Goal: Contribute content: Add original content to the website for others to see

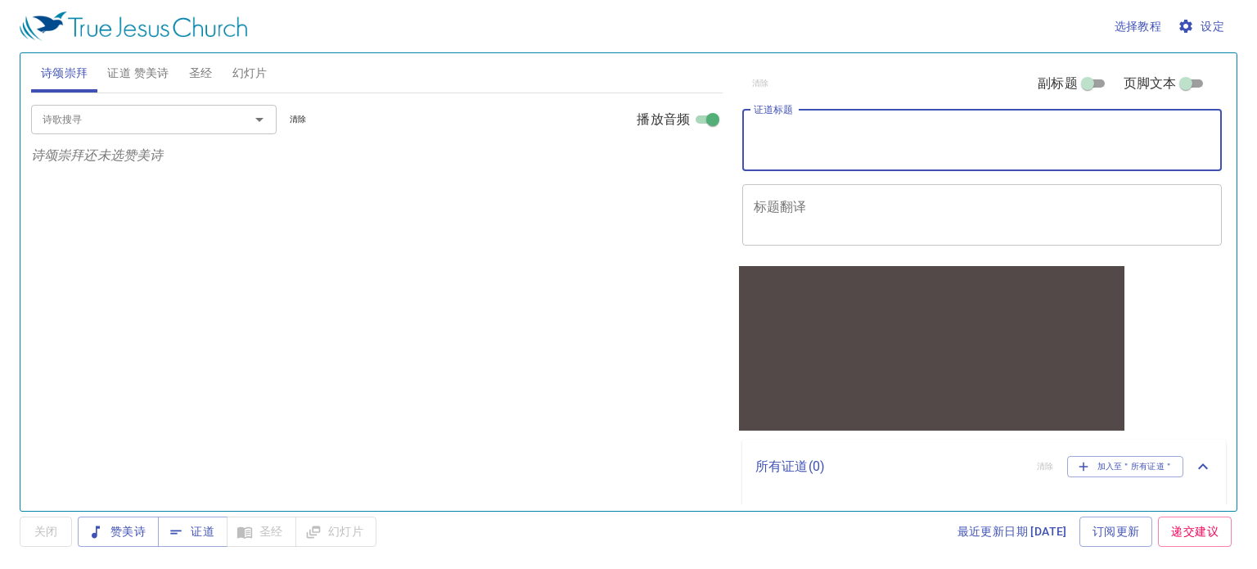
click at [857, 146] on textarea "证道标题" at bounding box center [982, 139] width 457 height 31
paste textarea "在主里有盼望"
type textarea "在主里有盼望"
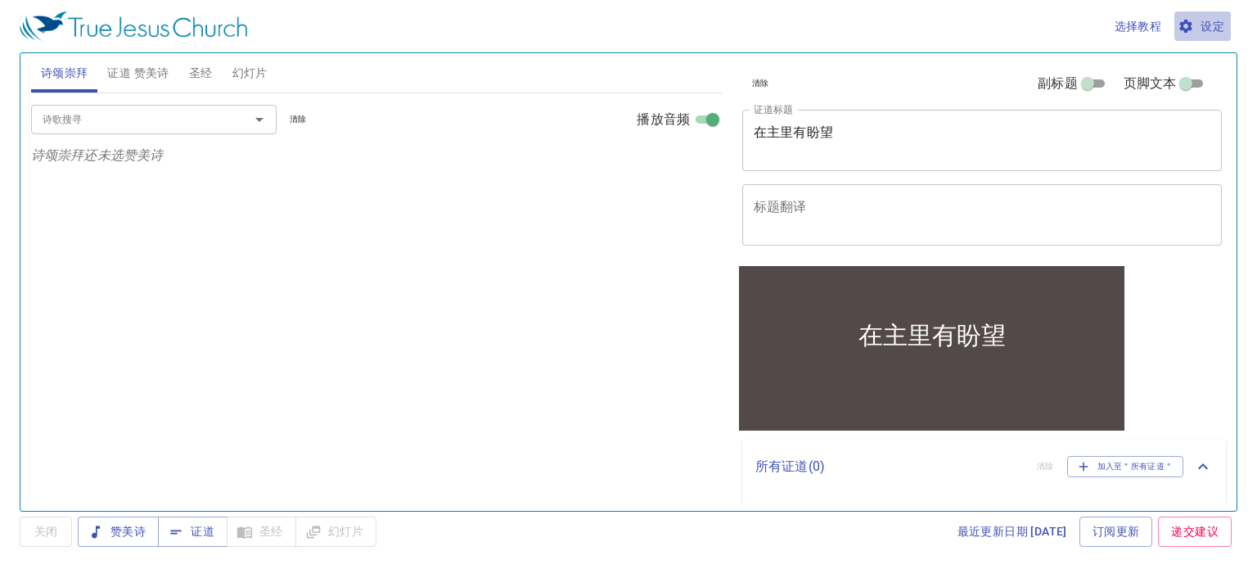
click at [1201, 24] on span "设定" at bounding box center [1202, 26] width 43 height 20
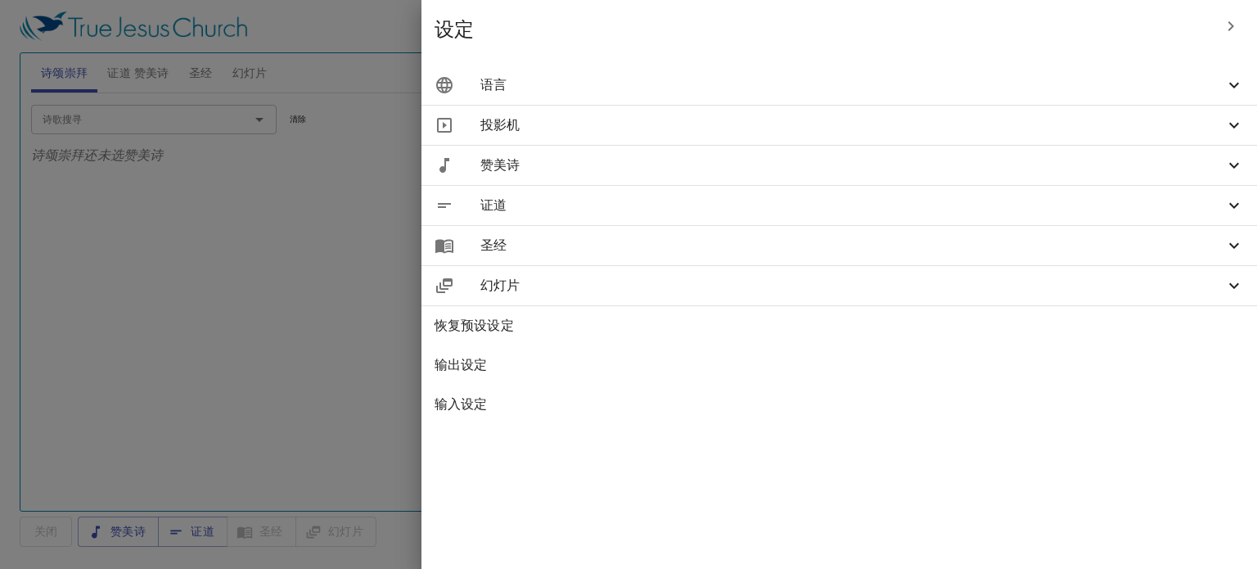
click at [961, 88] on span "语言" at bounding box center [852, 85] width 744 height 20
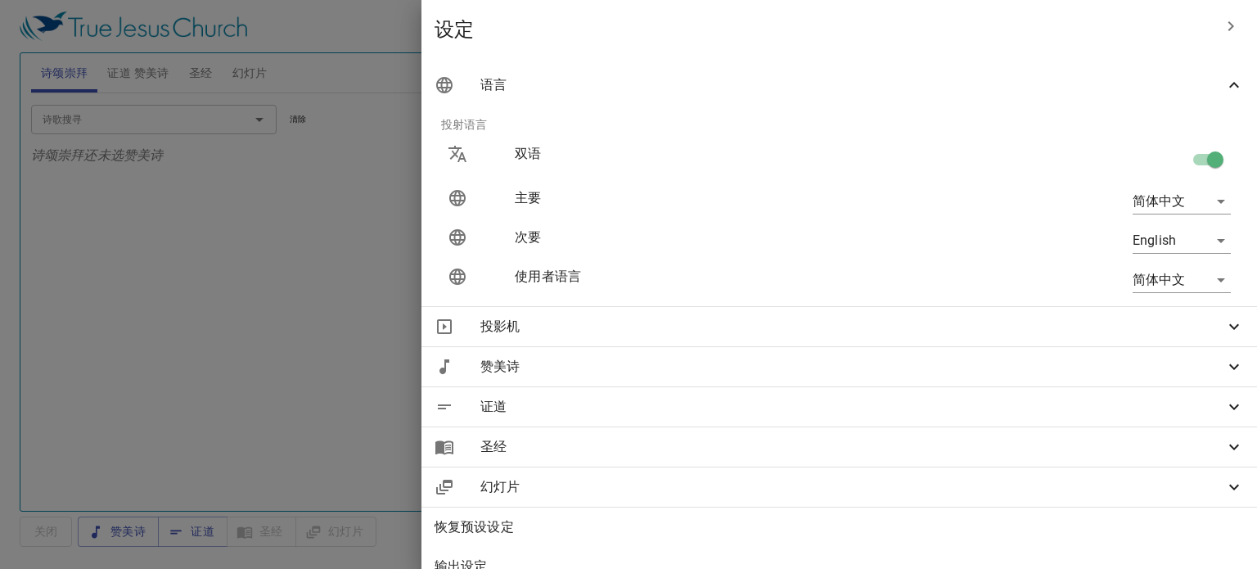
click at [1197, 162] on input "checkbox" at bounding box center [1214, 162] width 93 height 31
checkbox input "false"
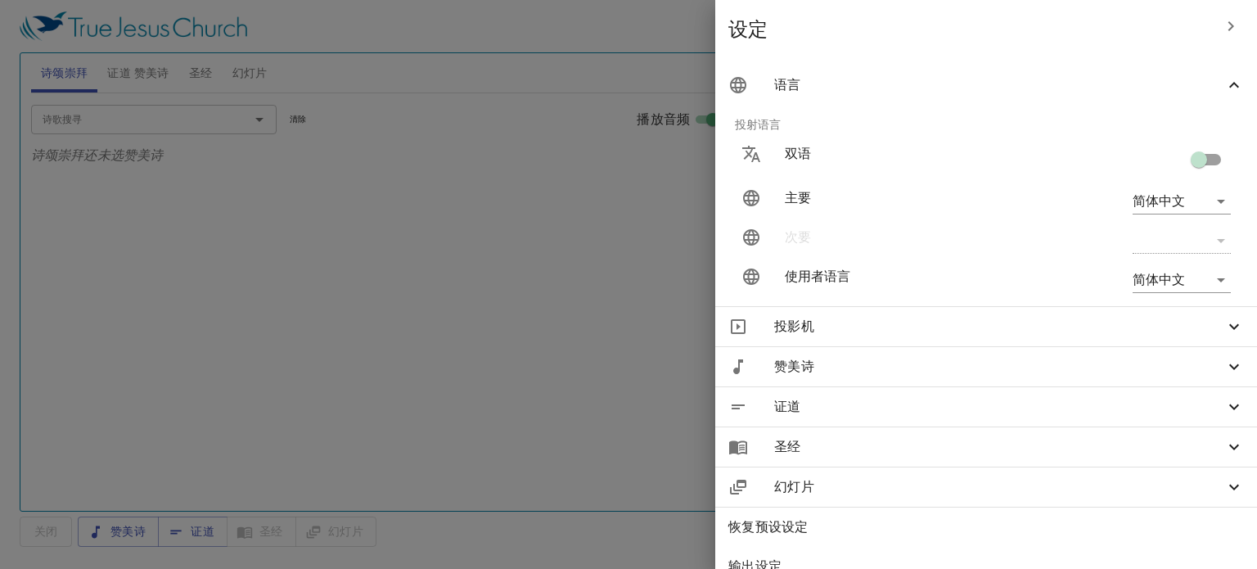
click at [513, 200] on div at bounding box center [628, 284] width 1257 height 569
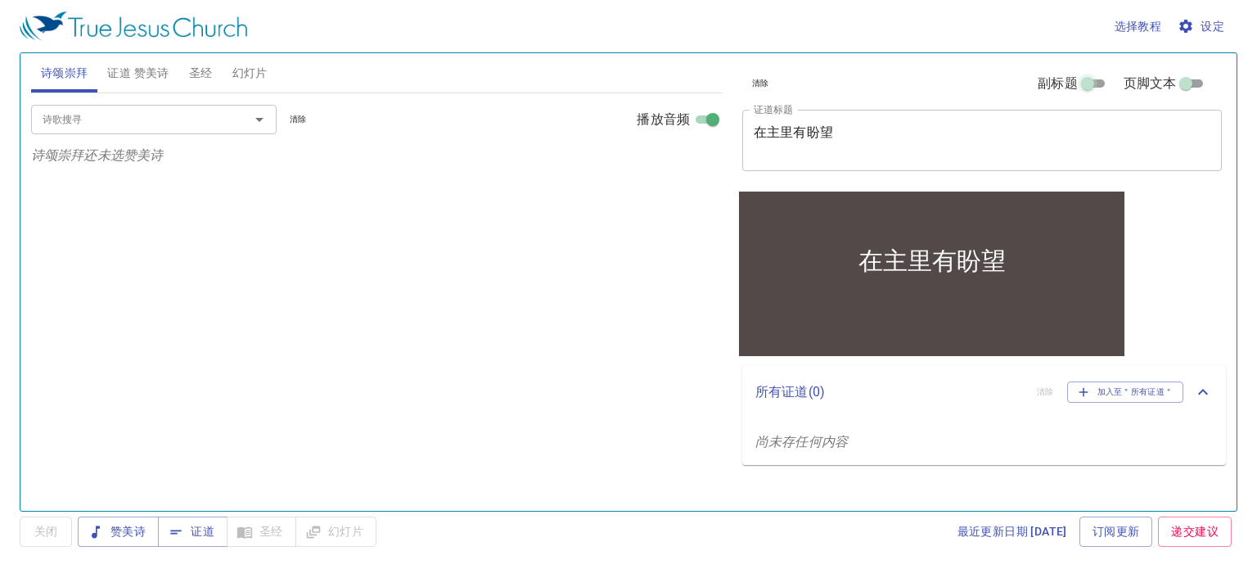
click at [1099, 81] on input "副标题" at bounding box center [1087, 87] width 59 height 20
checkbox input "true"
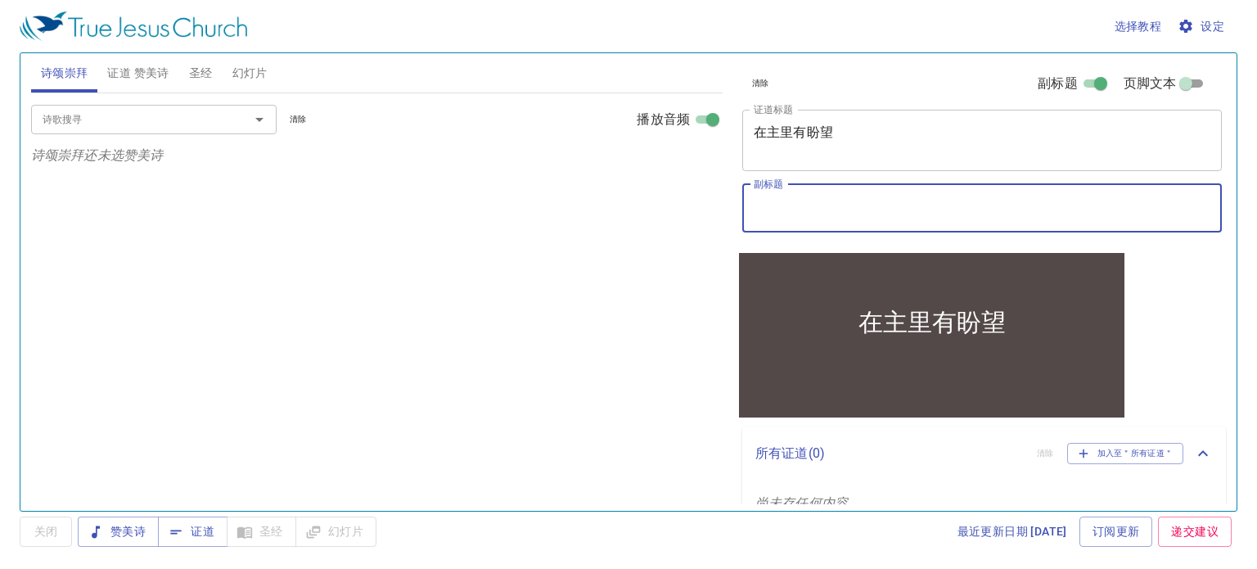
click at [860, 215] on textarea "副标题" at bounding box center [982, 207] width 457 height 31
paste textarea "[PERSON_NAME]"
type textarea "[PERSON_NAME]"
click at [131, 78] on span "证道 赞美诗" at bounding box center [137, 73] width 61 height 20
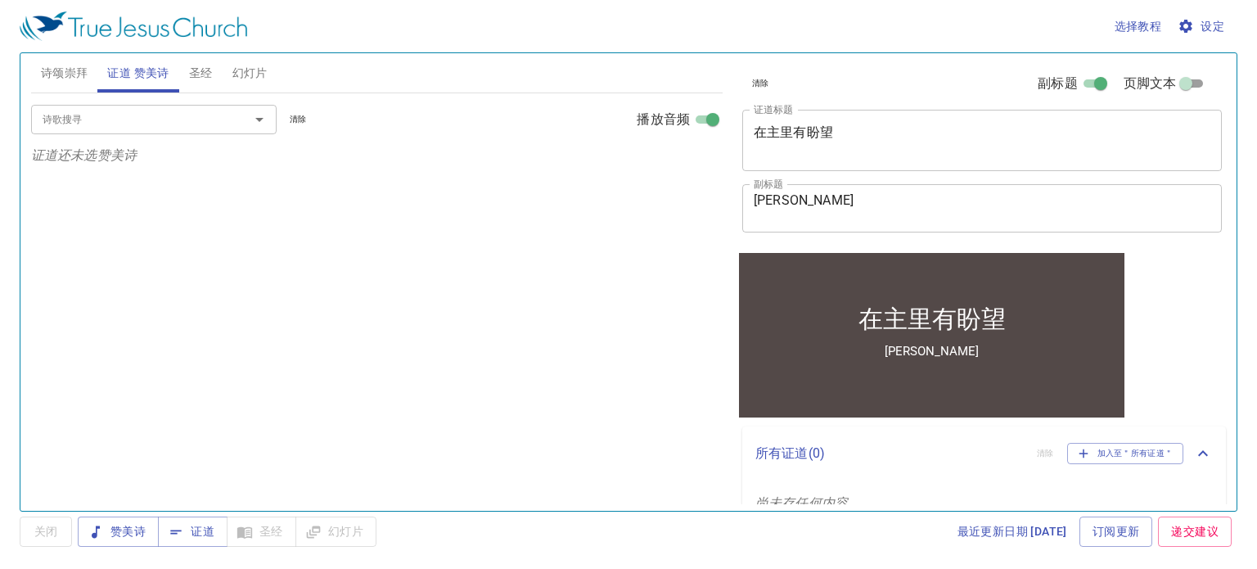
click at [153, 111] on input "诗歌搜寻" at bounding box center [129, 119] width 187 height 19
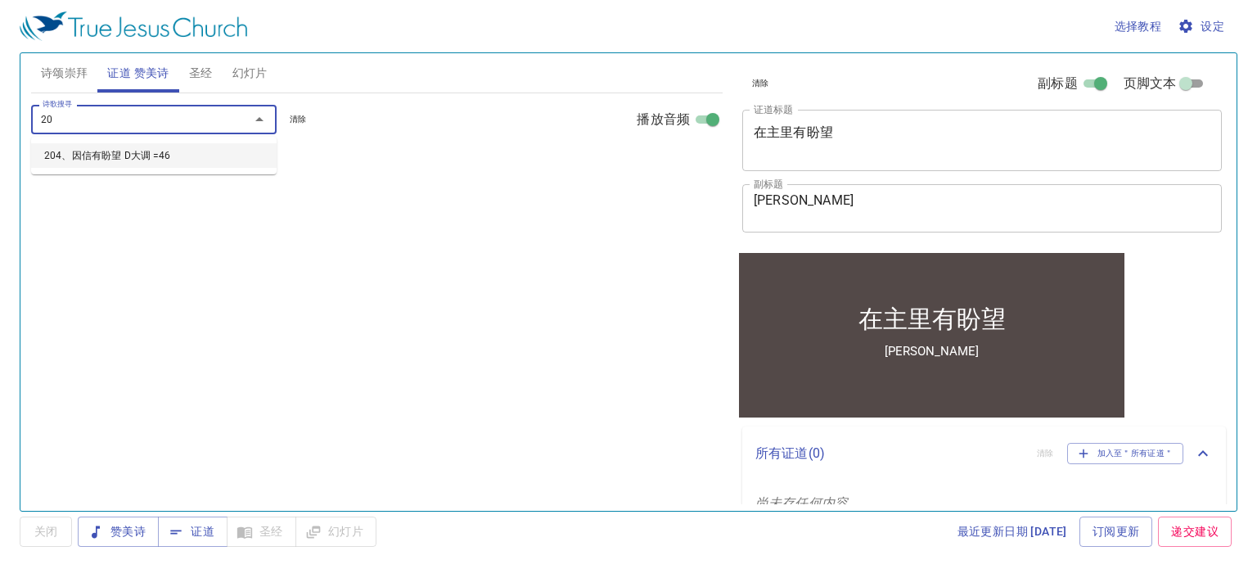
type input "204"
click at [142, 149] on li "204、因信有盼望 D大调 =46" at bounding box center [153, 155] width 245 height 25
select select "1"
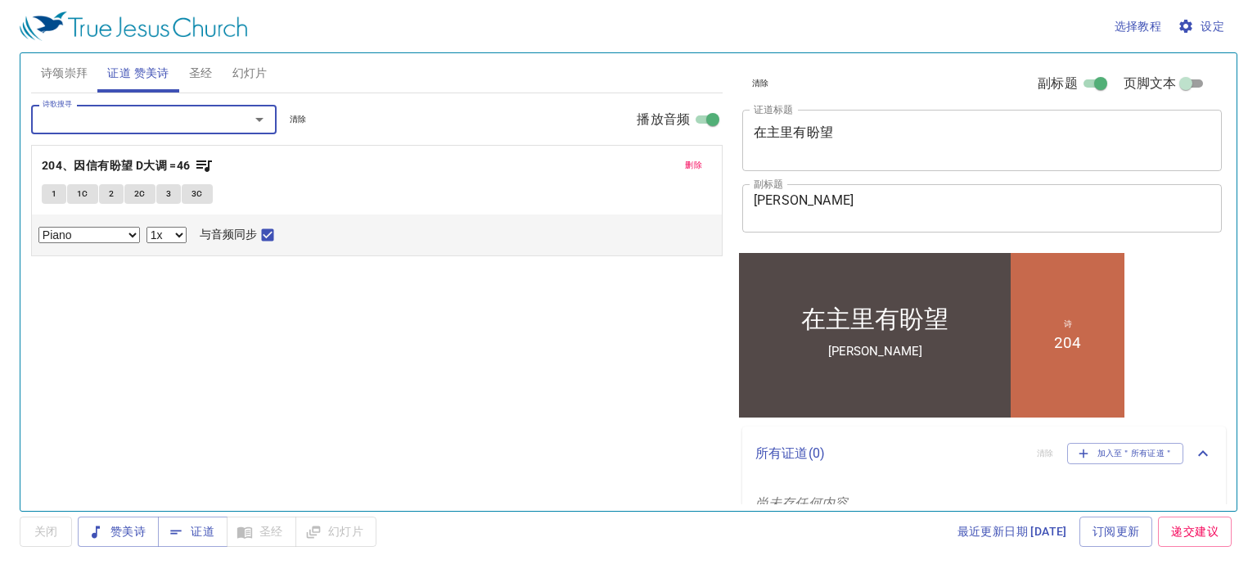
drag, startPoint x: 54, startPoint y: 196, endPoint x: 88, endPoint y: 236, distance: 53.4
click at [54, 196] on span "1" at bounding box center [54, 194] width 5 height 15
checkbox input "false"
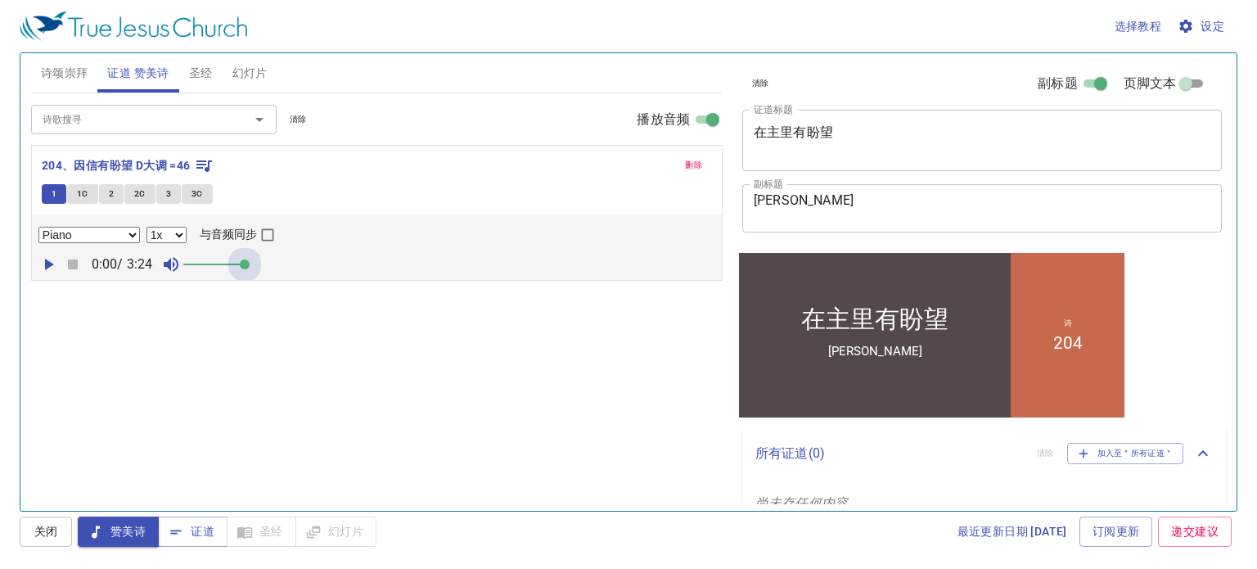
drag, startPoint x: 267, startPoint y: 264, endPoint x: 287, endPoint y: 268, distance: 20.7
click at [287, 268] on div "0:00 / 3:24" at bounding box center [376, 264] width 677 height 25
click at [176, 236] on select "0.6x 0.7x 0.8x 0.9x 1x 1.1x 1.2x 1.3x 1.4x 1.5x 1.7x 2x" at bounding box center [166, 235] width 40 height 16
select select "0.7"
click at [146, 227] on select "0.6x 0.7x 0.8x 0.9x 1x 1.1x 1.2x 1.3x 1.4x 1.5x 1.7x 2x" at bounding box center [166, 235] width 40 height 16
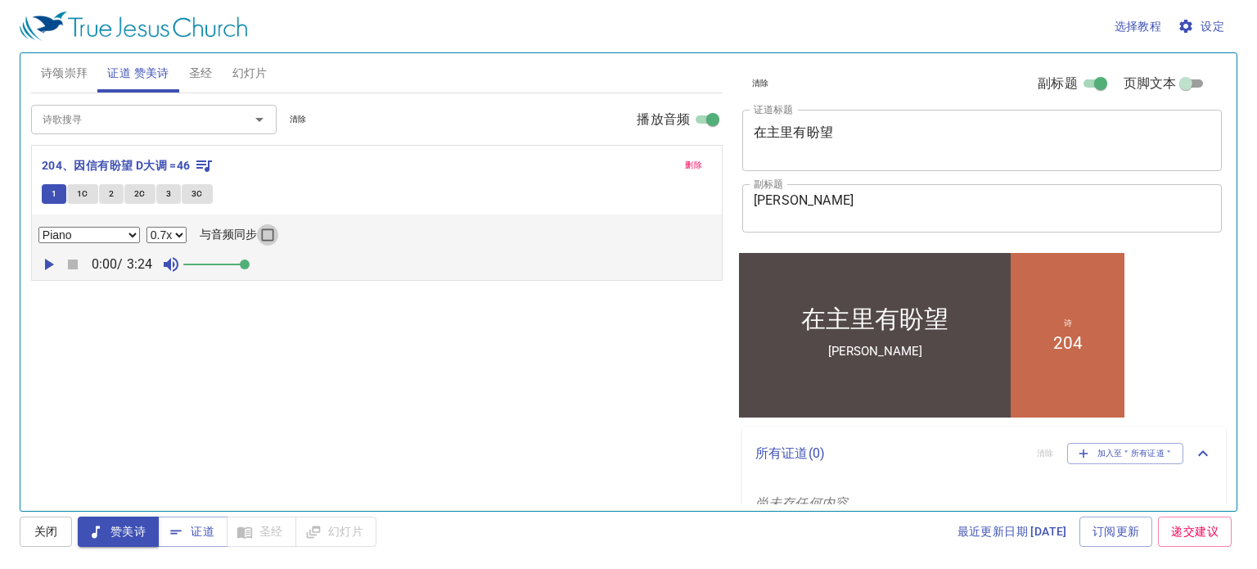
click at [269, 234] on input "与音频同步" at bounding box center [267, 237] width 21 height 21
click at [50, 268] on icon "button" at bounding box center [48, 264] width 20 height 20
click at [61, 527] on button "关闭" at bounding box center [46, 531] width 52 height 30
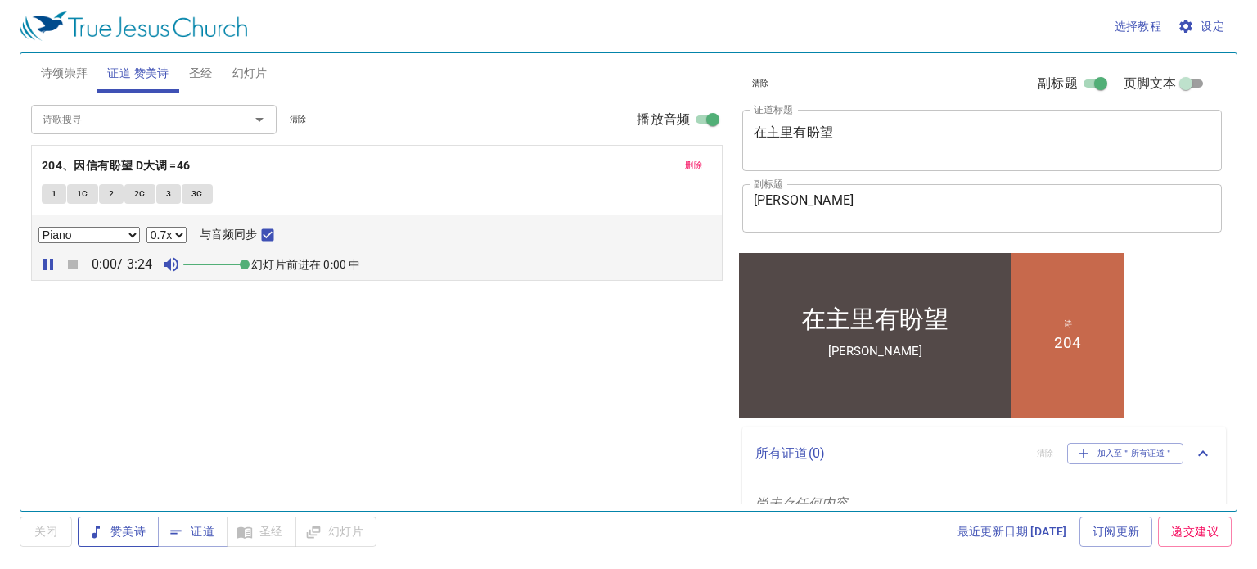
click at [0, 0] on span "赞美诗" at bounding box center [0, 0] width 0 height 0
click at [56, 192] on button "1" at bounding box center [54, 194] width 25 height 20
click at [257, 236] on input "与音频同步" at bounding box center [267, 237] width 21 height 21
checkbox input "true"
click at [173, 111] on input "诗歌搜寻" at bounding box center [129, 119] width 187 height 19
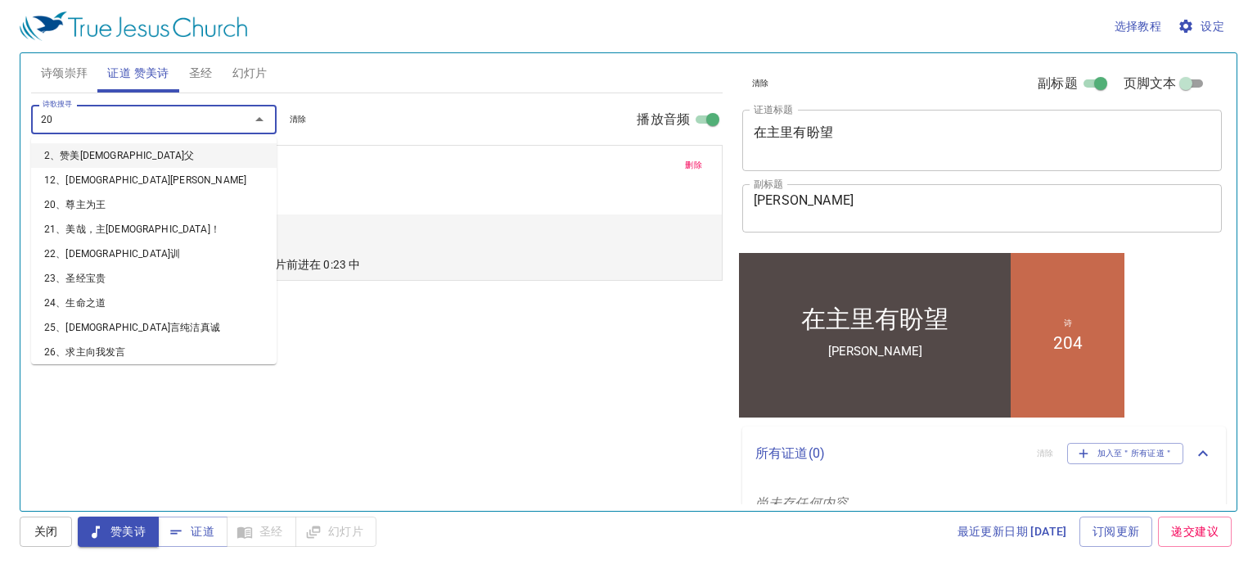
type input "208"
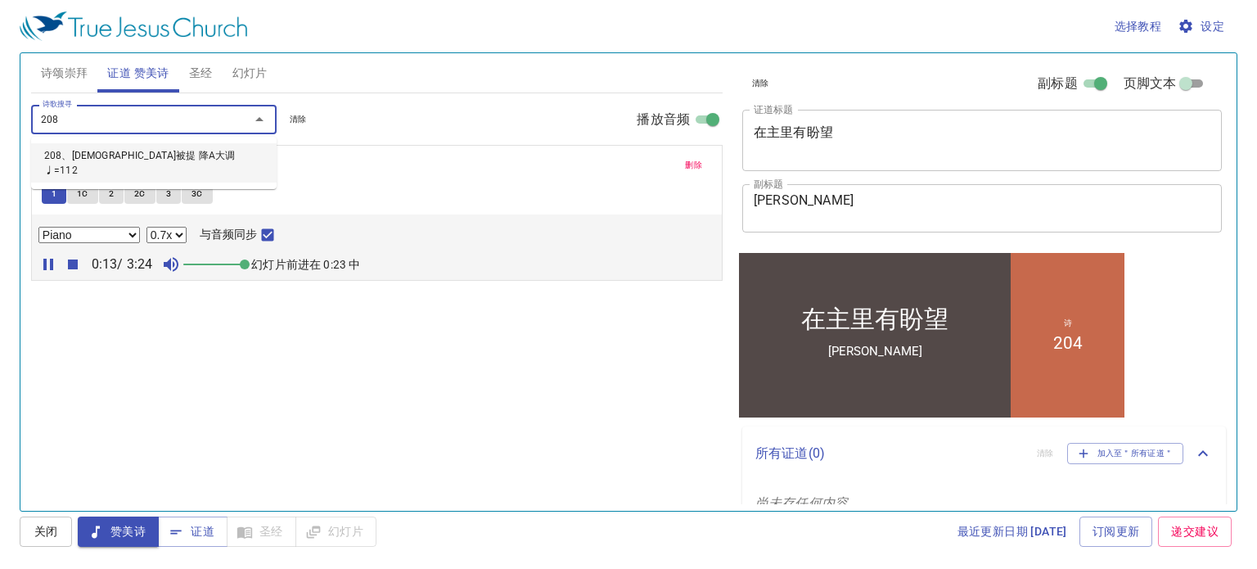
click at [157, 147] on li "208、圣徒被提 降A大调 ♩=112" at bounding box center [153, 162] width 245 height 39
select select "1"
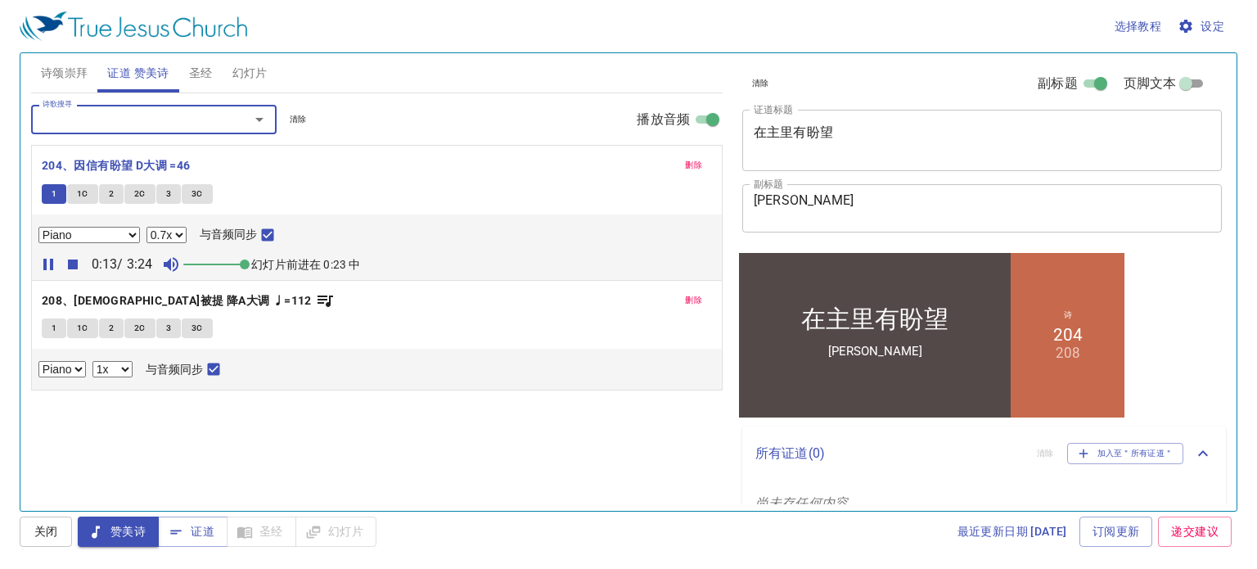
click at [52, 323] on span "1" at bounding box center [54, 328] width 5 height 15
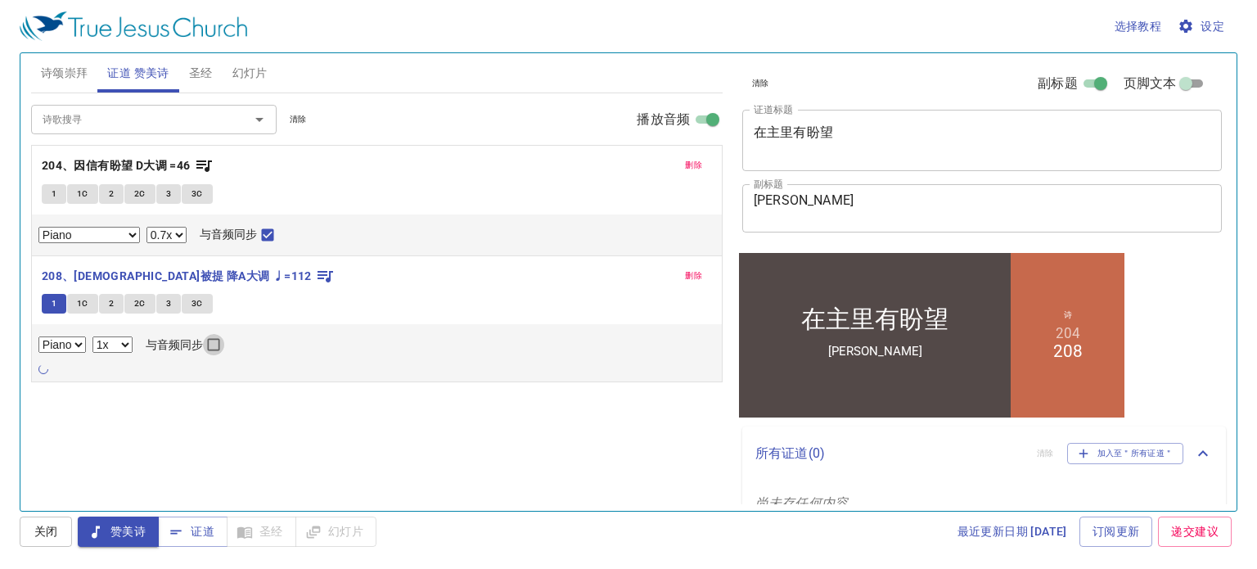
click at [211, 344] on input "与音频同步" at bounding box center [213, 347] width 21 height 21
click at [0, 0] on span "关闭" at bounding box center [0, 0] width 0 height 0
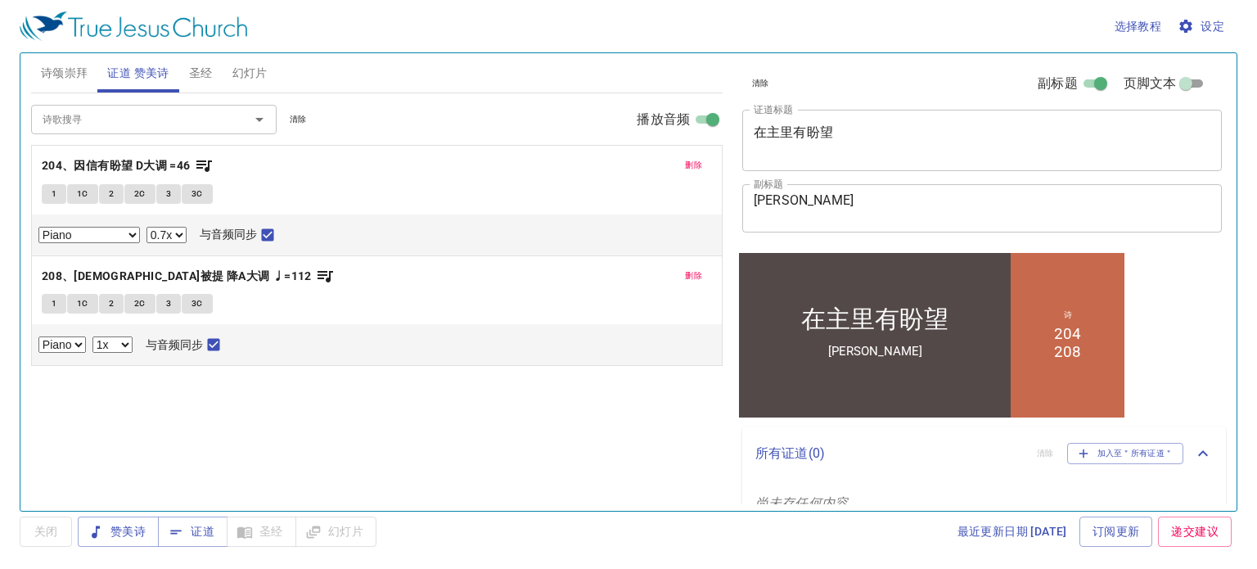
click at [53, 302] on span "1" at bounding box center [54, 303] width 5 height 15
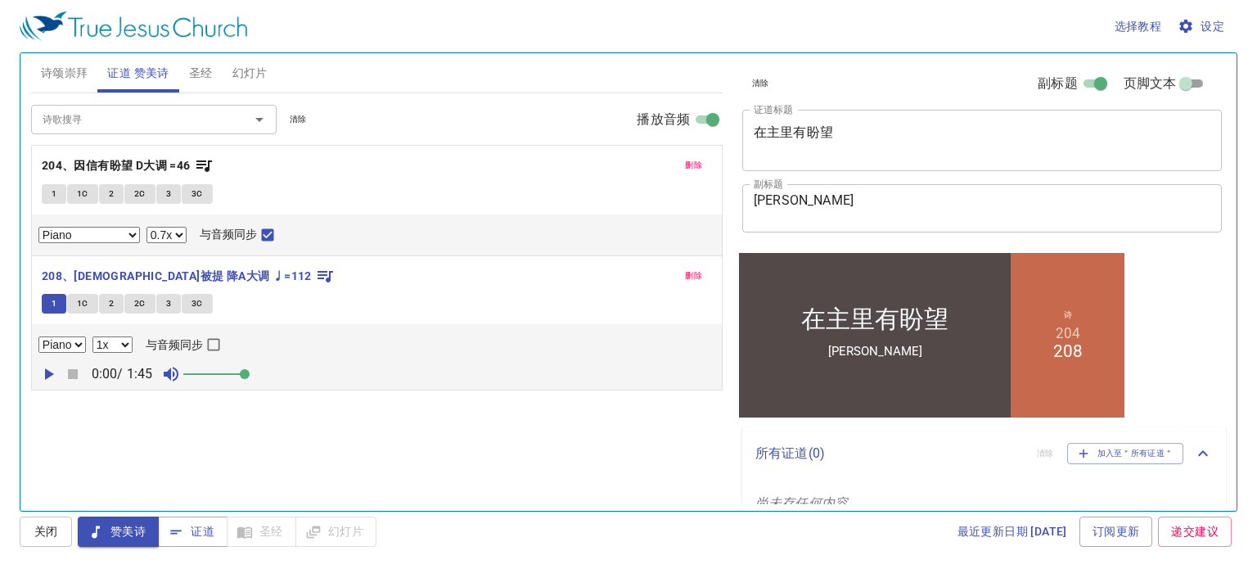
click at [214, 340] on input "与音频同步" at bounding box center [213, 347] width 21 height 21
checkbox input "true"
click at [45, 376] on icon "button" at bounding box center [49, 373] width 9 height 11
click at [122, 353] on div "Piano 0.6x 0.7x 0.8x 0.9x 1x 1.1x 1.2x 1.3x 1.4x 1.5x 1.7x 2x 与音频同步" at bounding box center [376, 344] width 677 height 21
click at [122, 348] on select "0.6x 0.7x 0.8x 0.9x 1x 1.1x 1.2x 1.3x 1.4x 1.5x 1.7x 2x" at bounding box center [112, 344] width 40 height 16
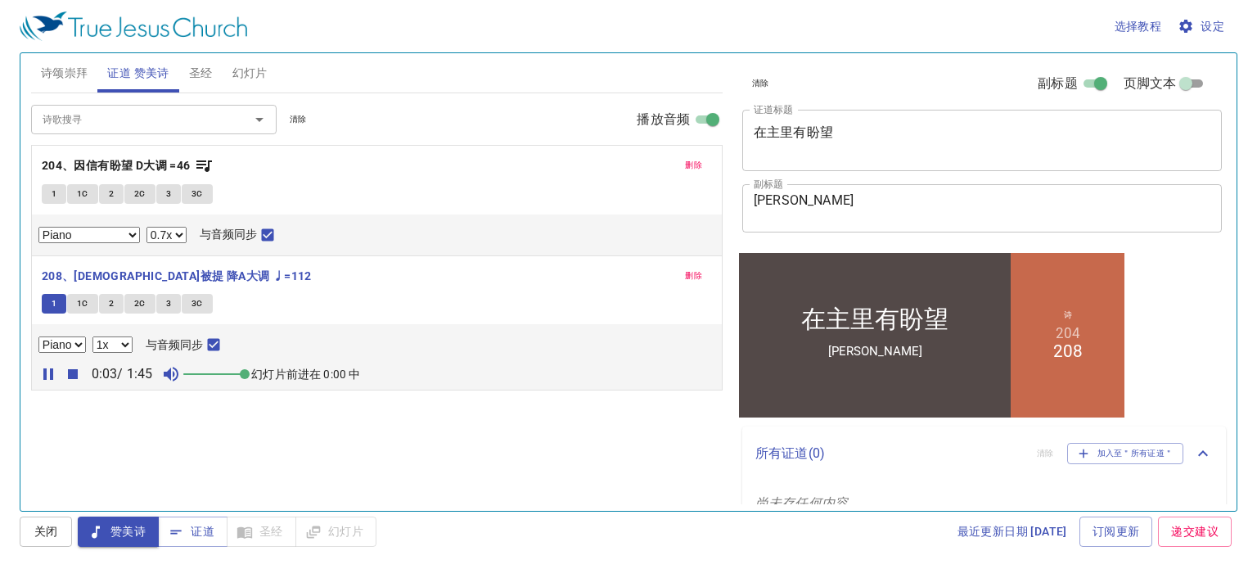
select select "0.7"
click at [92, 336] on select "0.6x 0.7x 0.8x 0.9x 1x 1.1x 1.2x 1.3x 1.4x 1.5x 1.7x 2x" at bounding box center [112, 344] width 40 height 16
click at [263, 438] on div "诗歌搜寻 诗歌搜寻 清除 播放音频 删除 204、因信有盼望 D大调 =46 1 1C 2 2C 3 3C Piano Piano (3 verses) 0.…" at bounding box center [376, 294] width 691 height 403
drag, startPoint x: 399, startPoint y: 468, endPoint x: 384, endPoint y: 467, distance: 15.6
click at [399, 468] on div "诗歌搜寻 诗歌搜寻 清除 播放音频 删除 204、因信有盼望 D大调 =46 1 1C 2 2C 3 3C Piano Piano (3 verses) 0.…" at bounding box center [376, 294] width 691 height 403
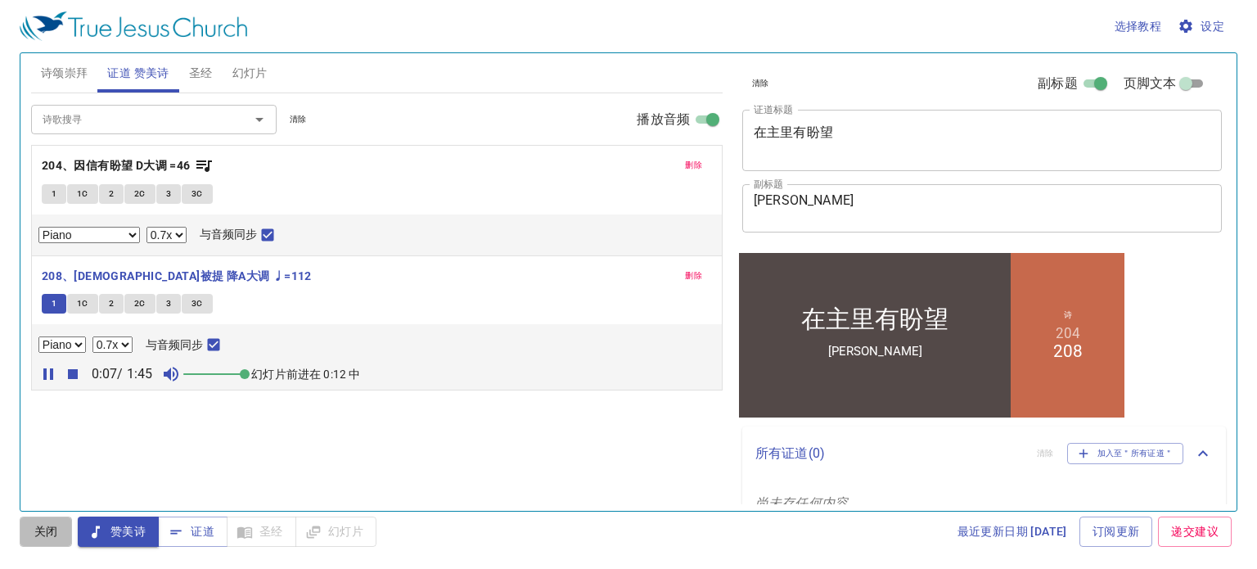
click at [0, 0] on span "关闭" at bounding box center [0, 0] width 0 height 0
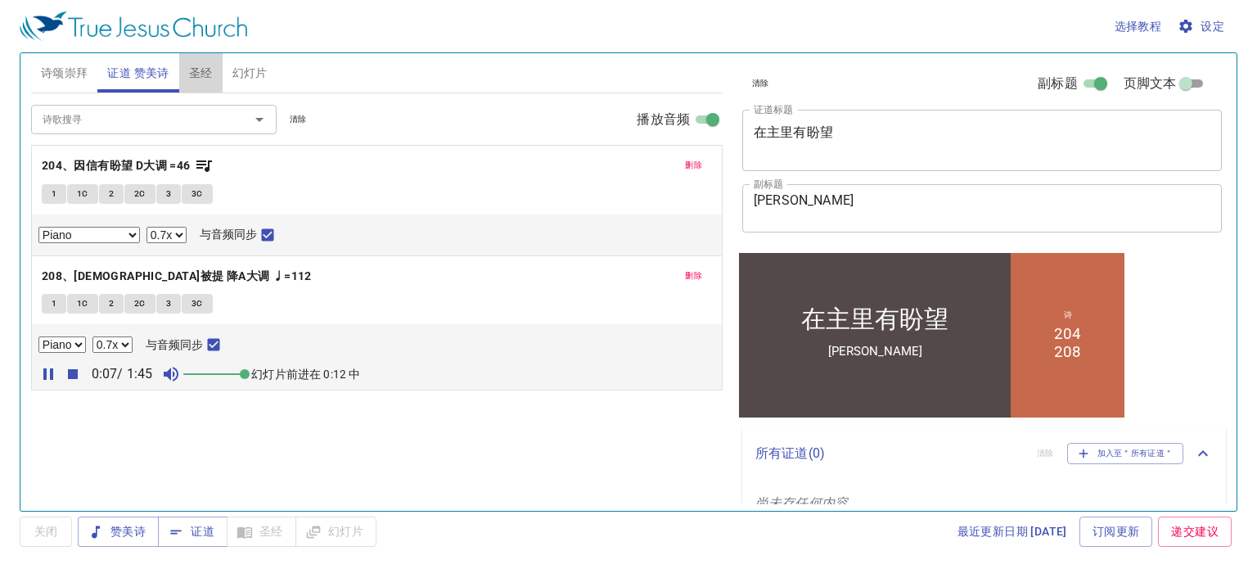
click at [196, 65] on span "圣经" at bounding box center [201, 73] width 24 height 20
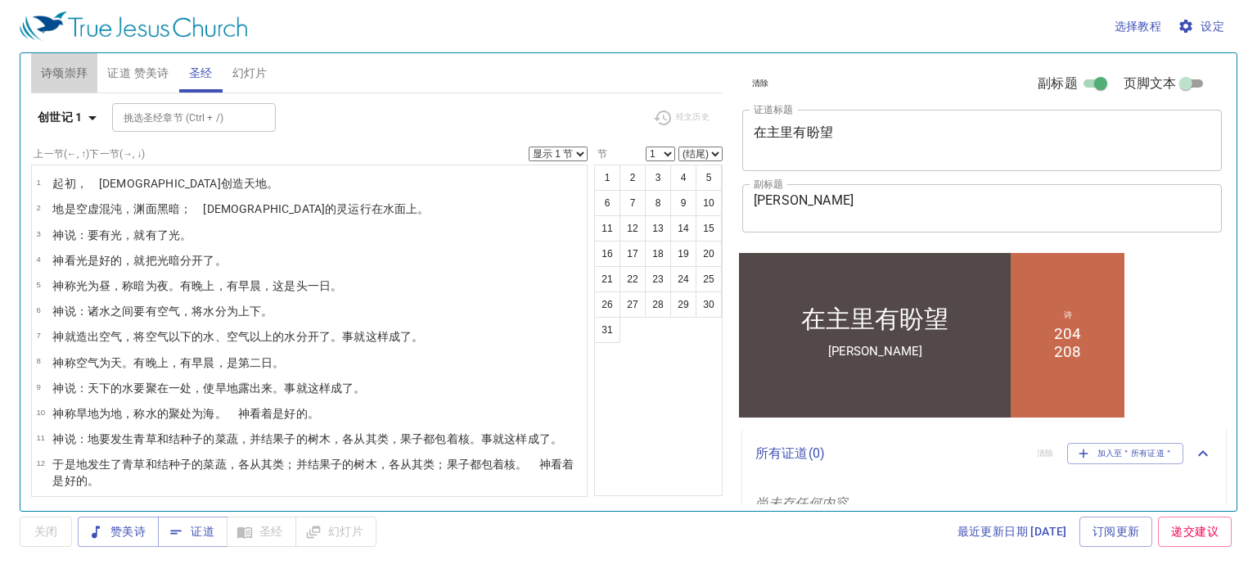
click at [61, 81] on span "诗颂崇拜" at bounding box center [64, 73] width 47 height 20
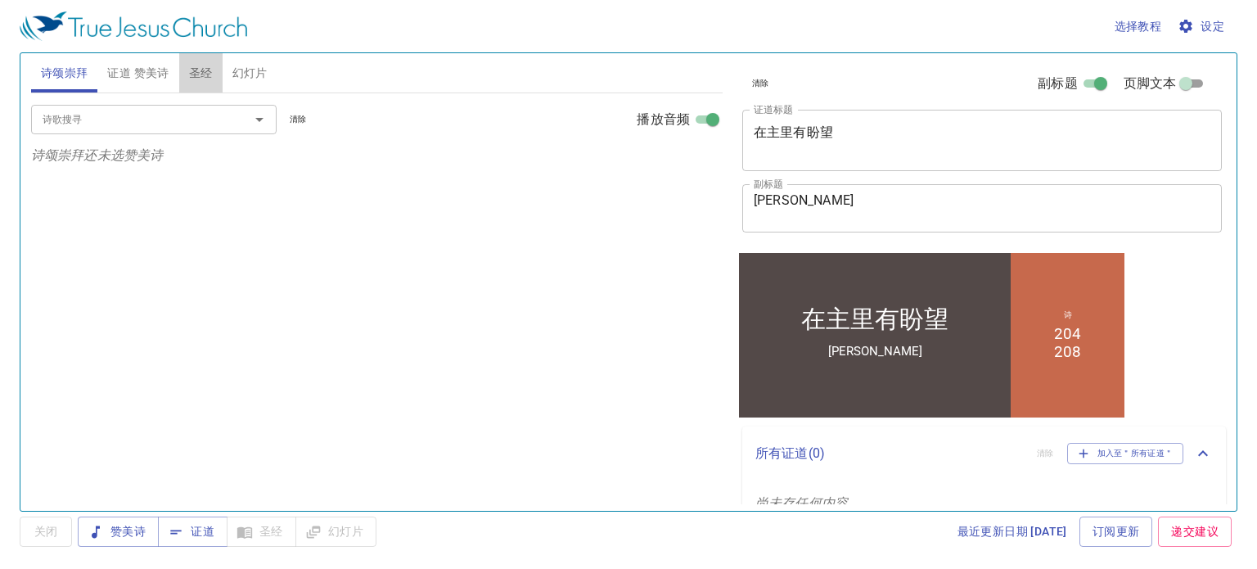
click at [189, 74] on span "圣经" at bounding box center [201, 73] width 24 height 20
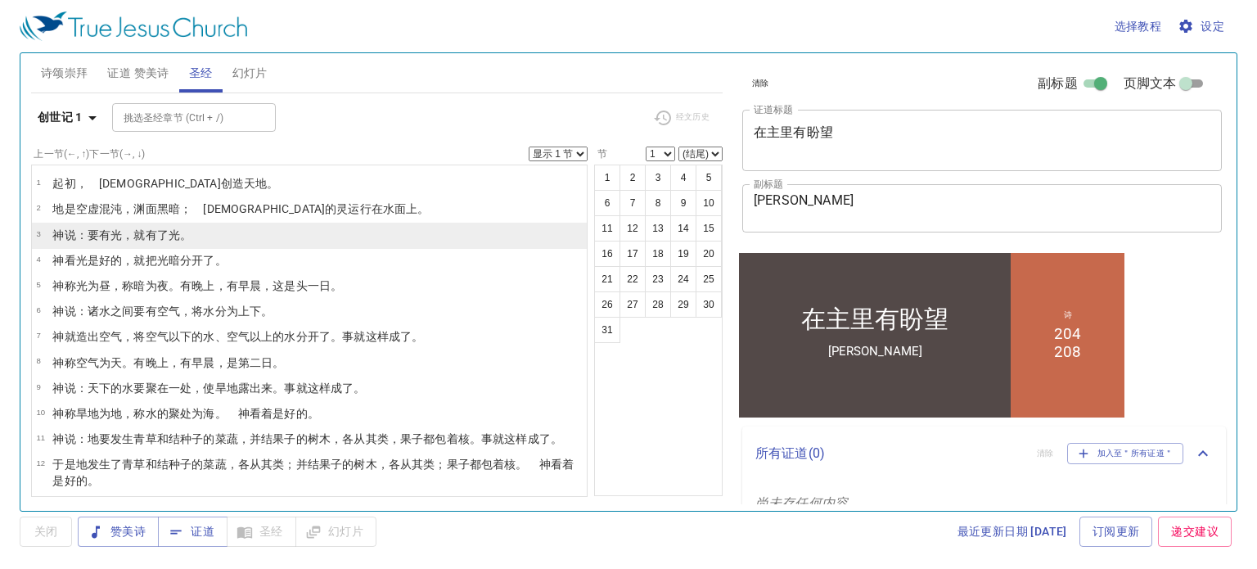
click at [214, 233] on li "3 神 说 ：要有 光 ，就有了光 。" at bounding box center [309, 235] width 555 height 25
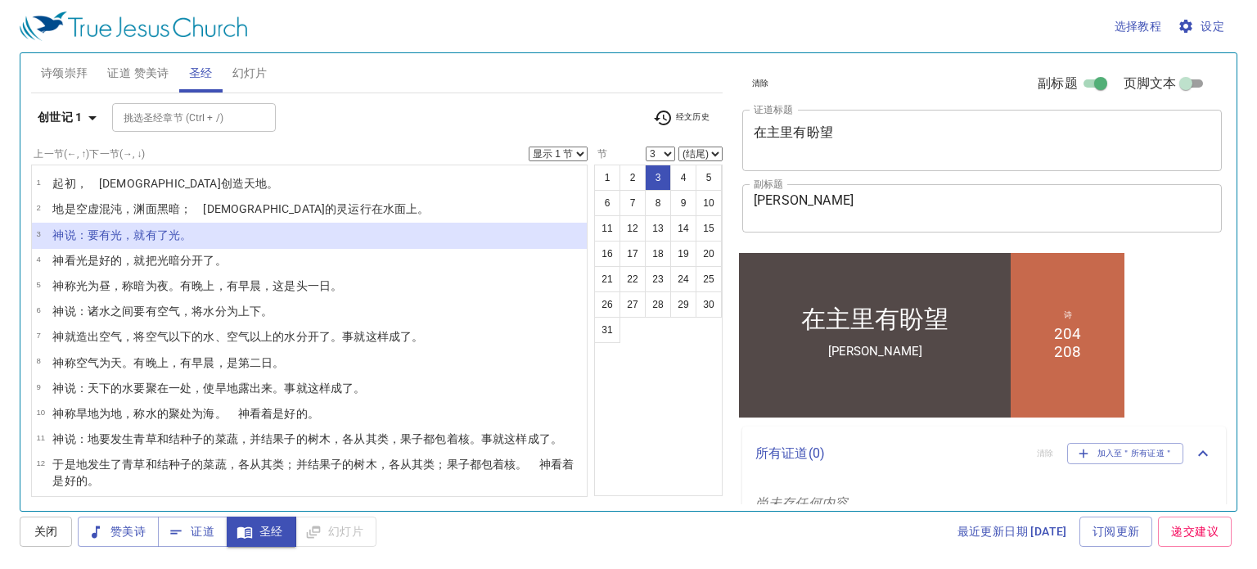
click at [69, 73] on span "诗颂崇拜" at bounding box center [64, 73] width 47 height 20
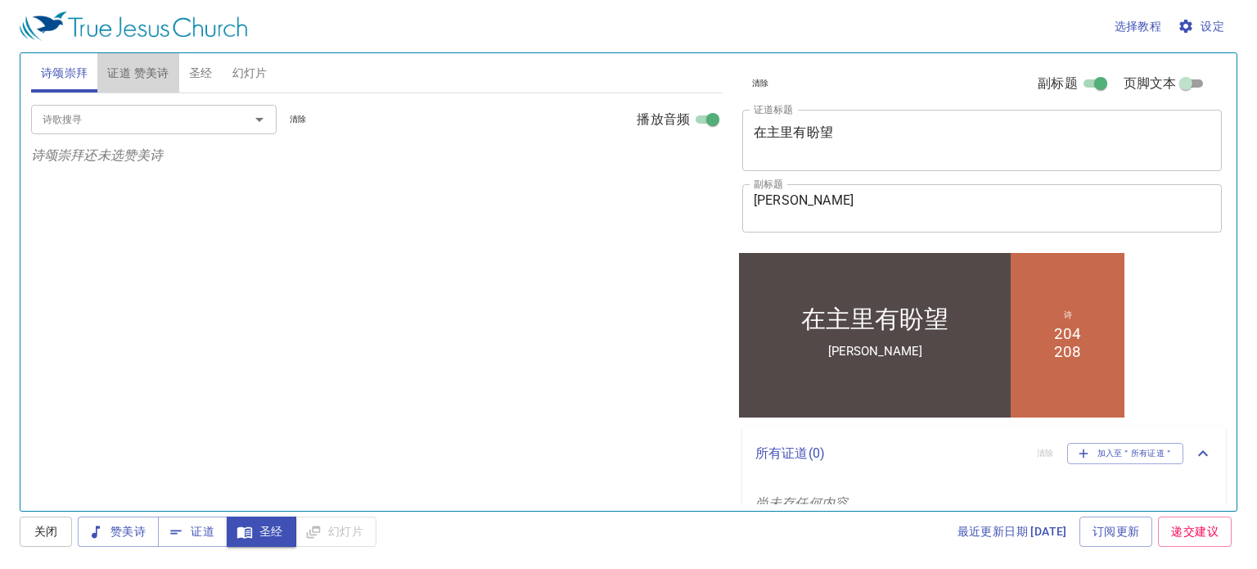
click at [118, 74] on span "证道 赞美诗" at bounding box center [137, 73] width 61 height 20
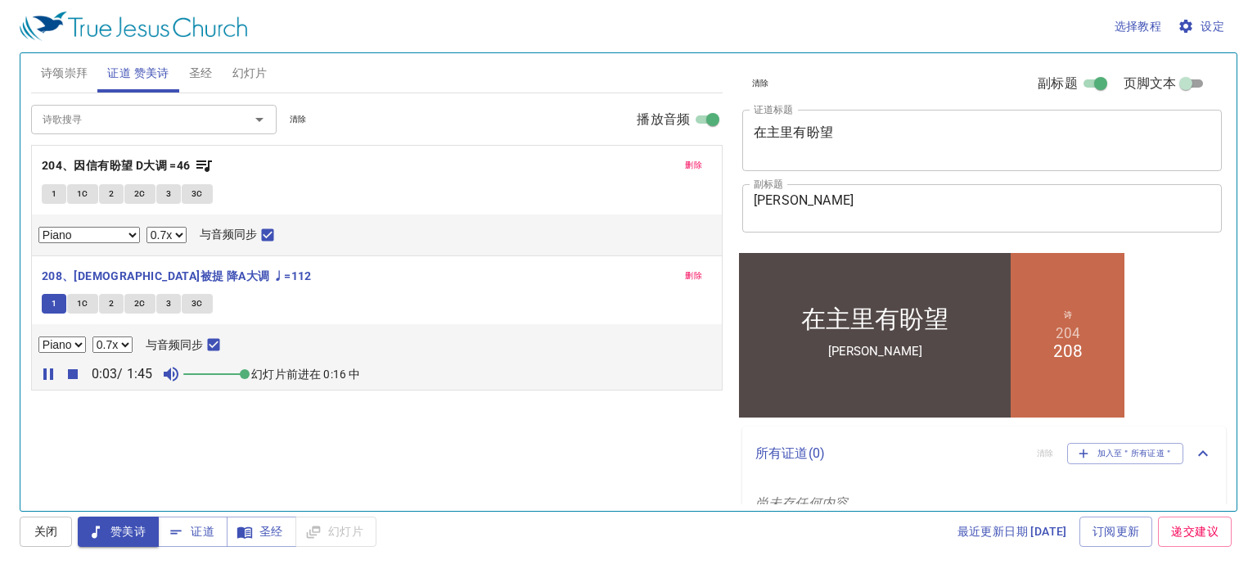
click at [76, 372] on icon "button" at bounding box center [73, 374] width 10 height 10
drag, startPoint x: 200, startPoint y: 76, endPoint x: 226, endPoint y: 98, distance: 34.3
click at [200, 76] on span "圣经" at bounding box center [201, 73] width 24 height 20
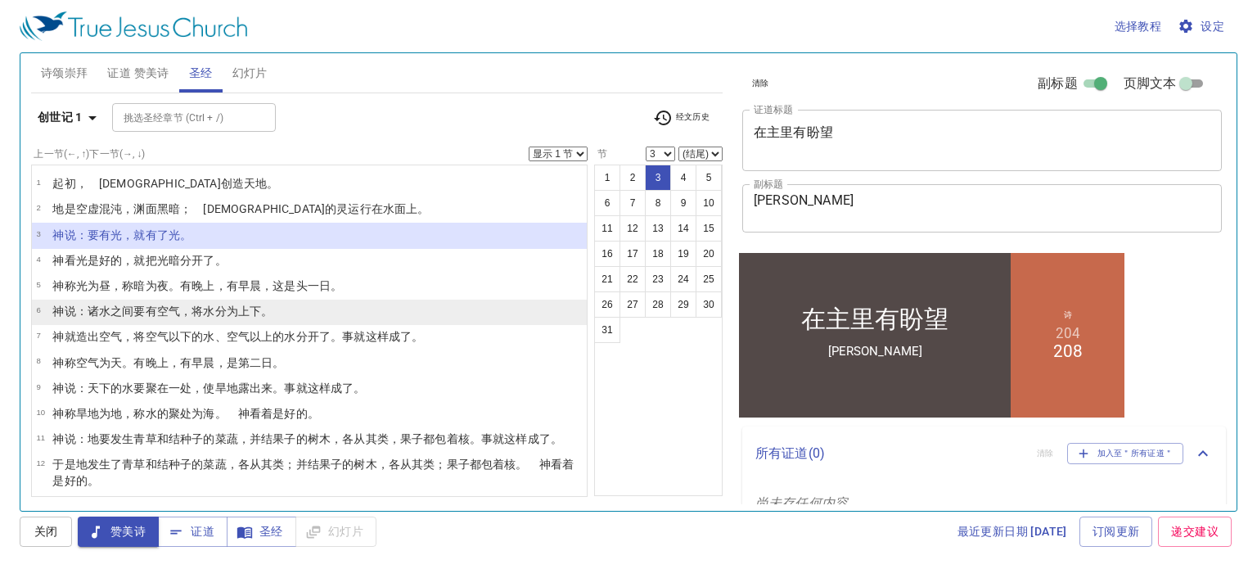
click at [324, 308] on li "6 神 说 ：诸水 之间 要有空气 ，将水 分 为上下。" at bounding box center [309, 311] width 555 height 25
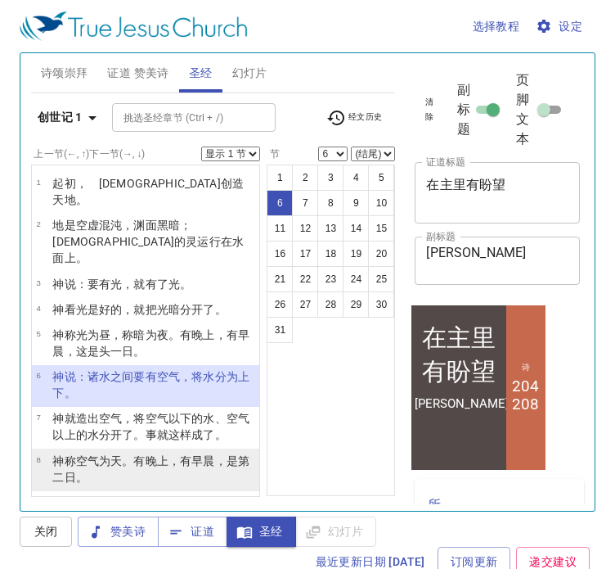
click at [113, 454] on wh7549 "为天 。有晚上 ，有早晨 ，是第二 日 。" at bounding box center [150, 468] width 197 height 29
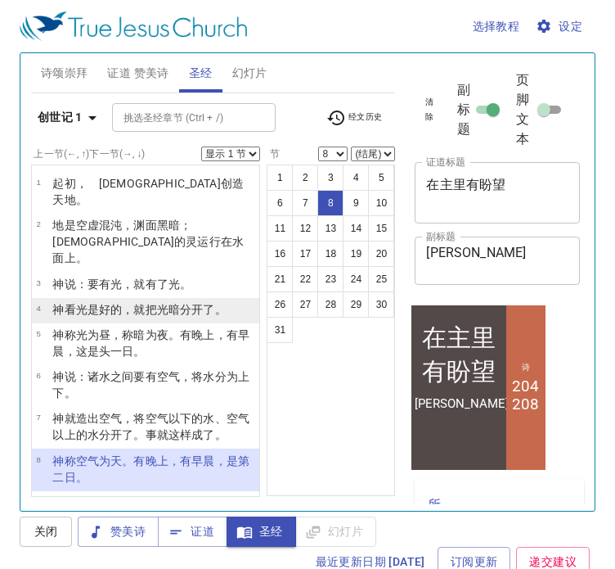
click at [122, 303] on wh2896 "，就把光 暗 分开了 。" at bounding box center [174, 309] width 104 height 13
select select "4"
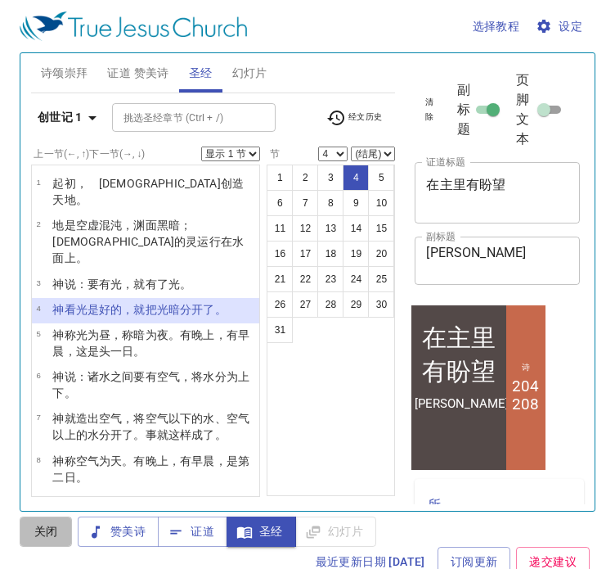
click at [0, 0] on span "关闭" at bounding box center [0, 0] width 0 height 0
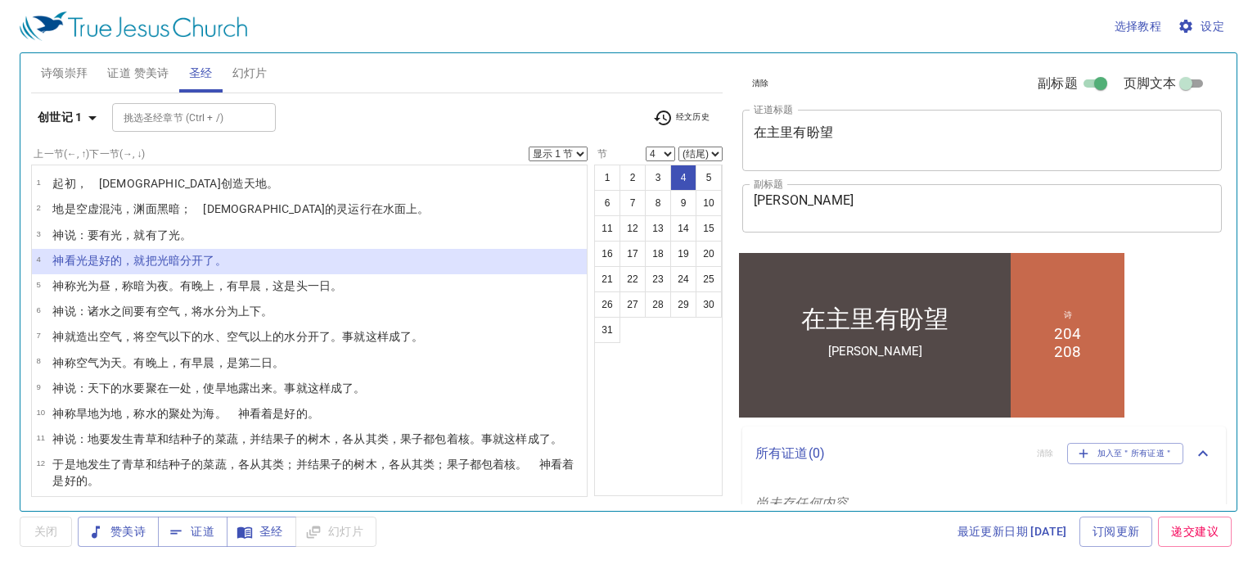
click at [108, 75] on span "证道 赞美诗" at bounding box center [137, 73] width 61 height 20
